Goal: Information Seeking & Learning: Learn about a topic

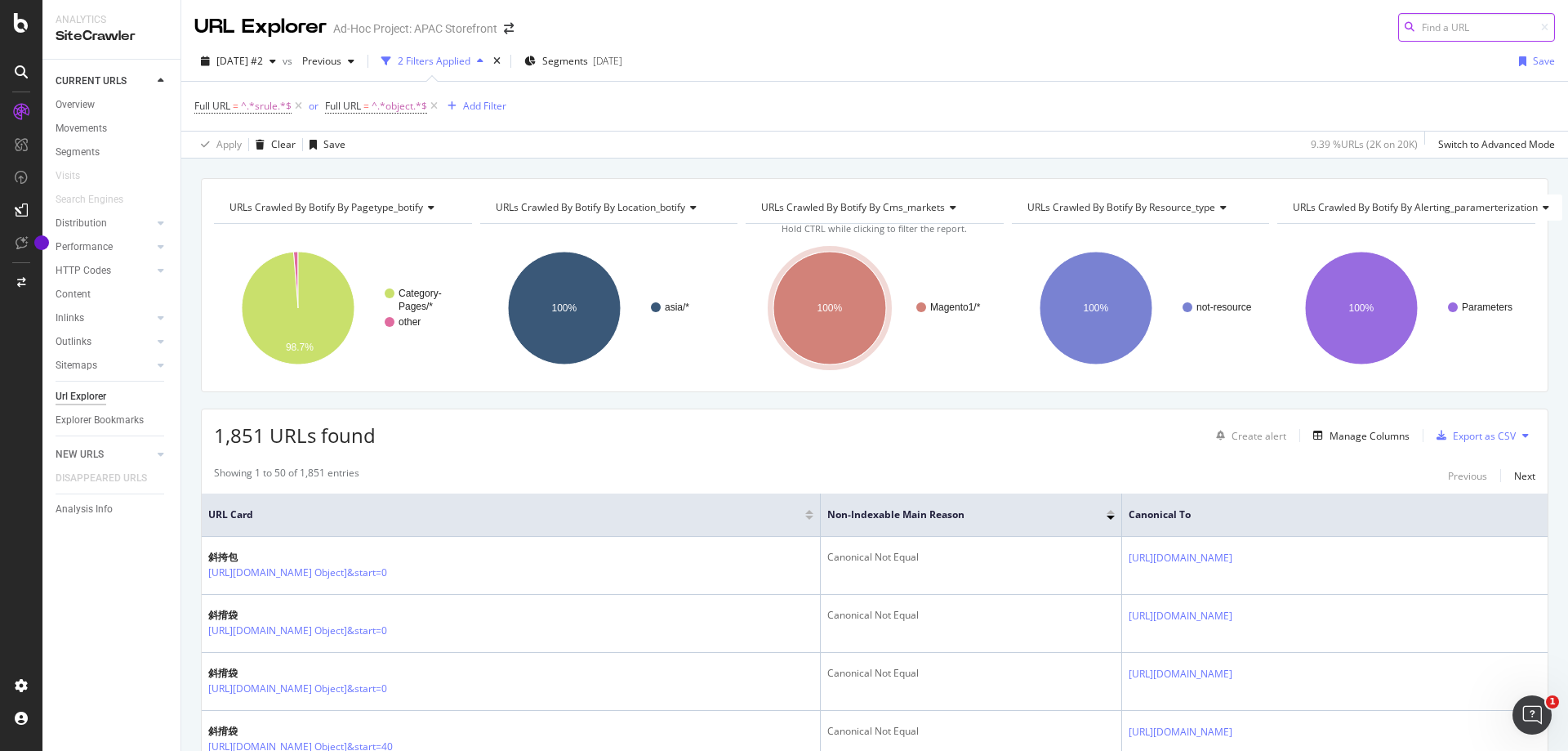
scroll to position [163, 0]
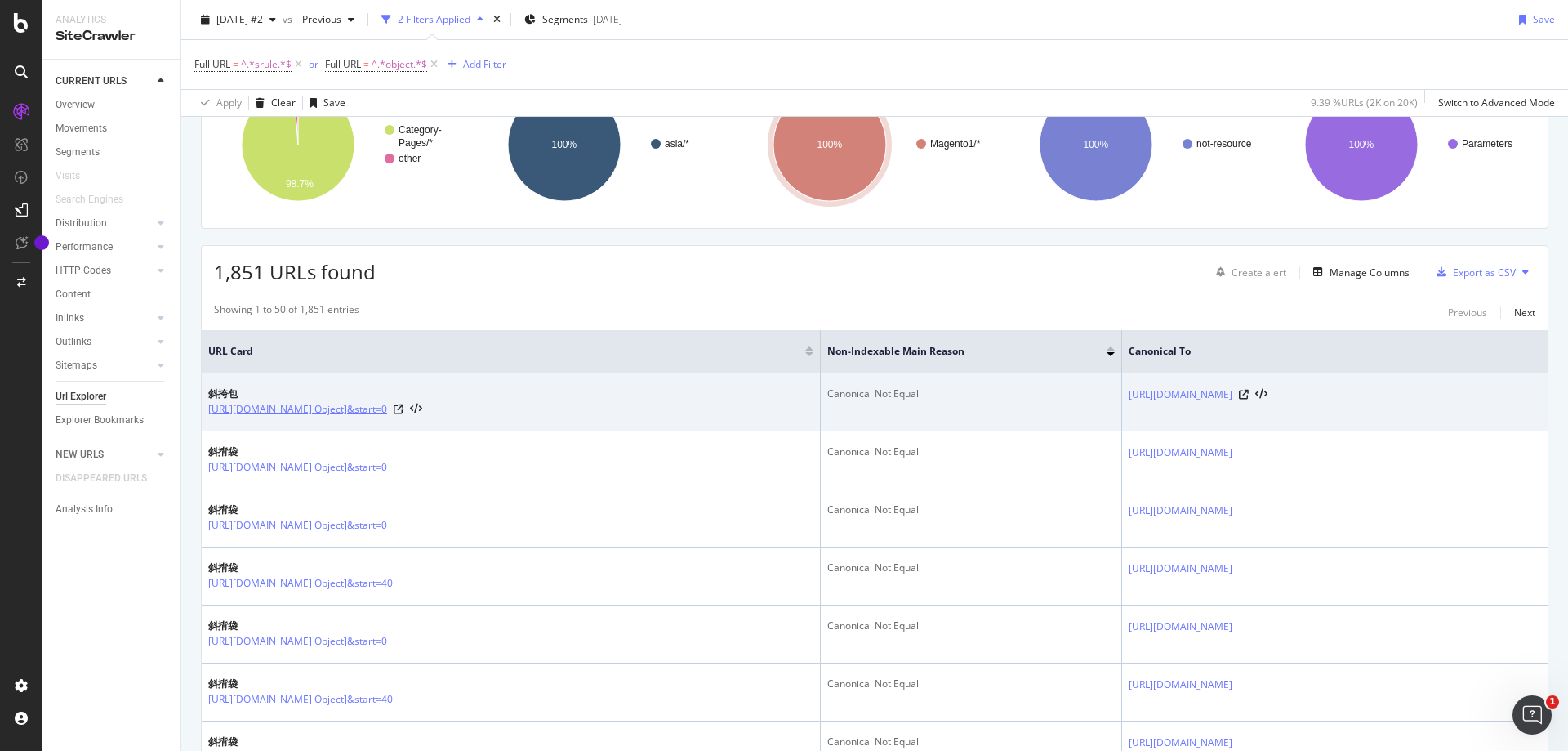
click at [388, 414] on link "[URL][DOMAIN_NAME] Object]&start=0" at bounding box center [298, 410] width 179 height 17
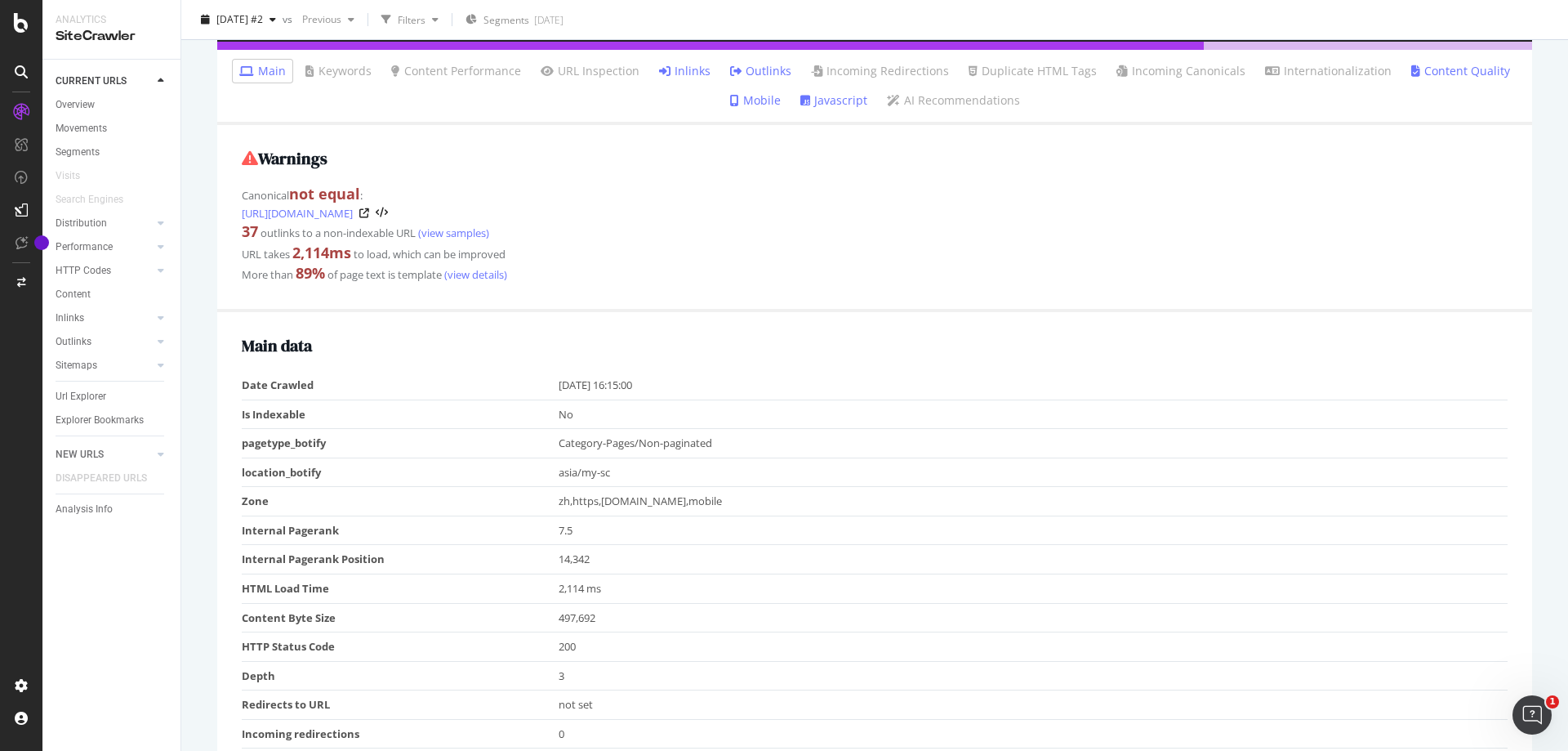
scroll to position [192, 0]
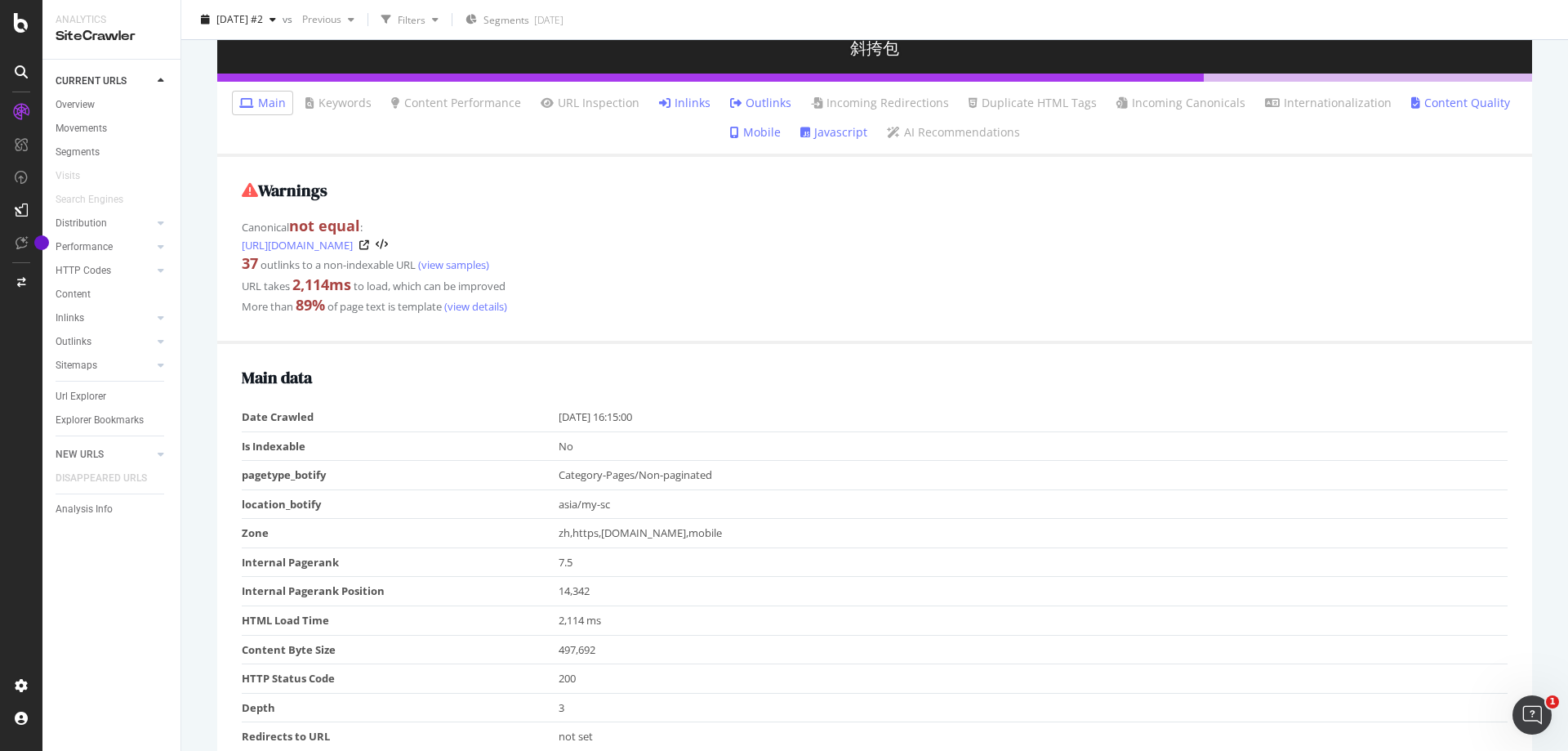
click at [704, 303] on div "More than 89 % of page text is template (view details)" at bounding box center [875, 306] width 1266 height 21
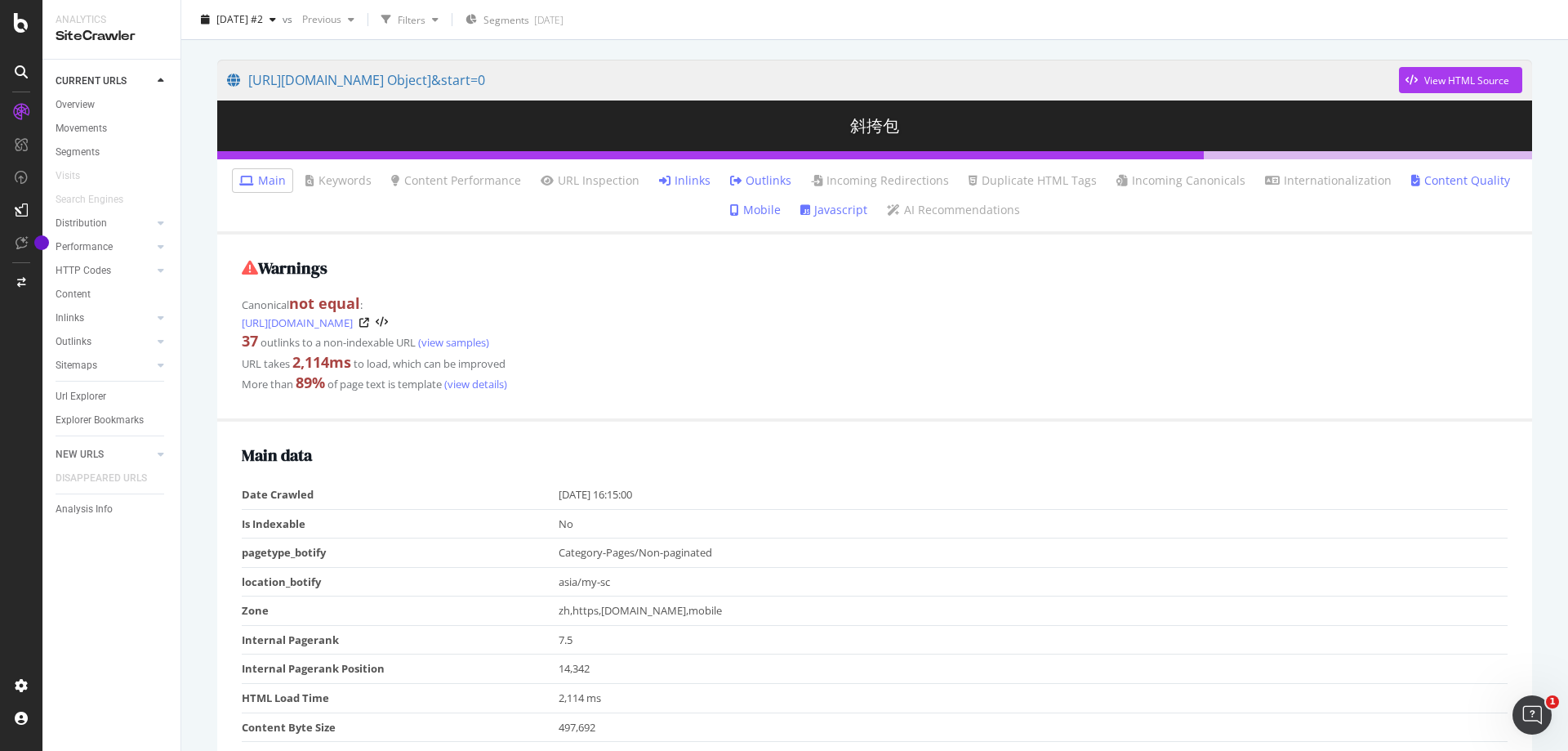
scroll to position [0, 0]
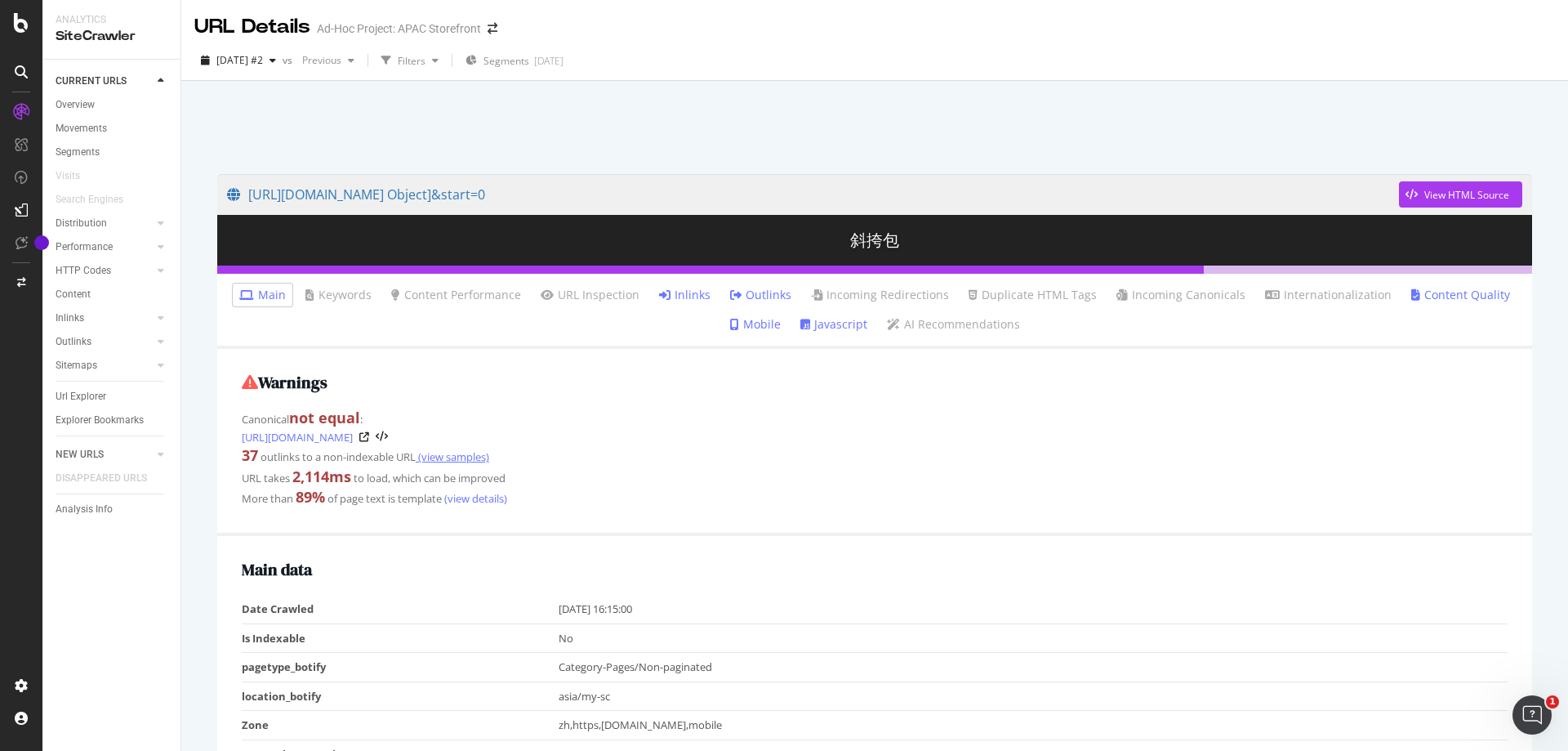
click at [460, 455] on link "(view samples)" at bounding box center [452, 457] width 74 height 15
drag, startPoint x: 315, startPoint y: 128, endPoint x: 10, endPoint y: 30, distance: 320.4
click at [287, 119] on div at bounding box center [875, 123] width 1348 height 70
